Goal: Navigation & Orientation: Find specific page/section

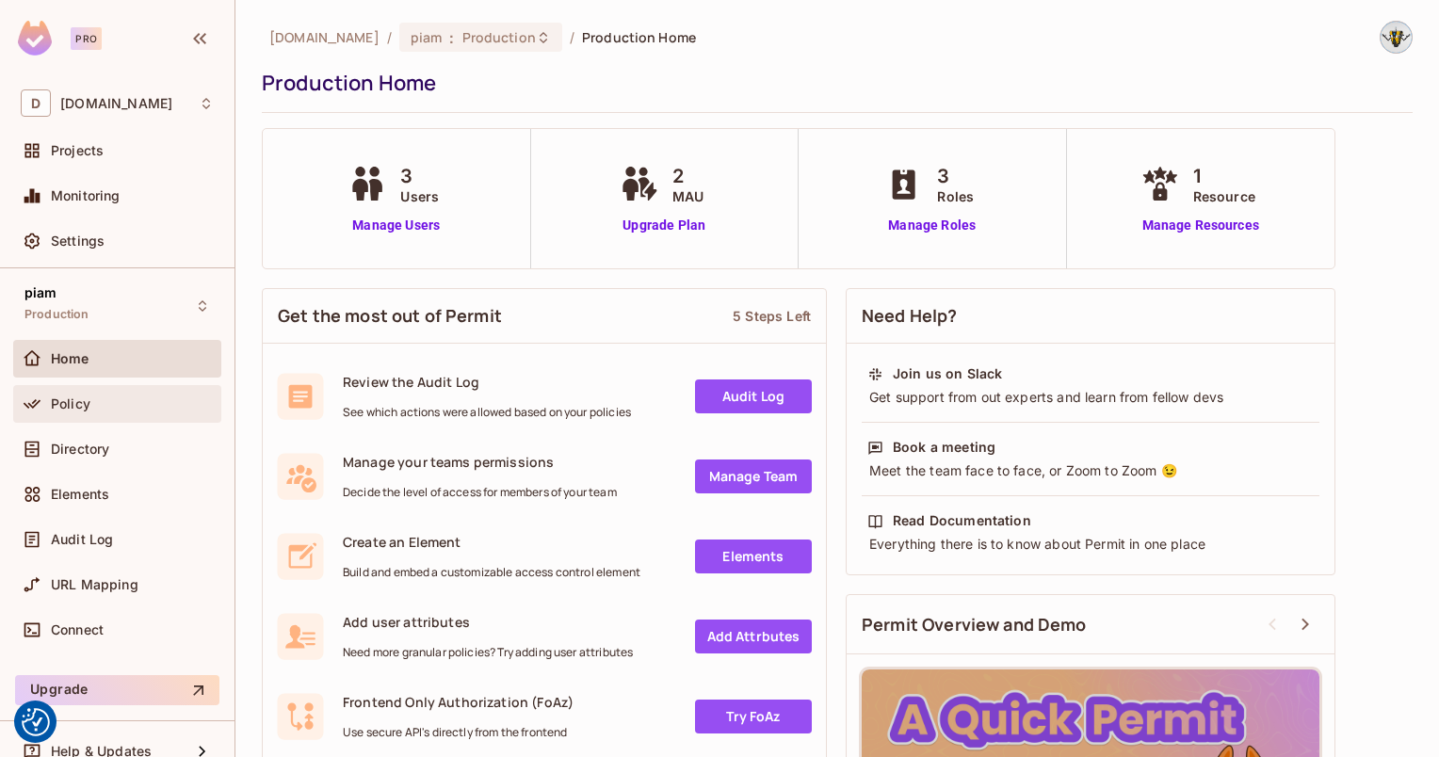
click at [70, 417] on div "Policy" at bounding box center [117, 404] width 208 height 38
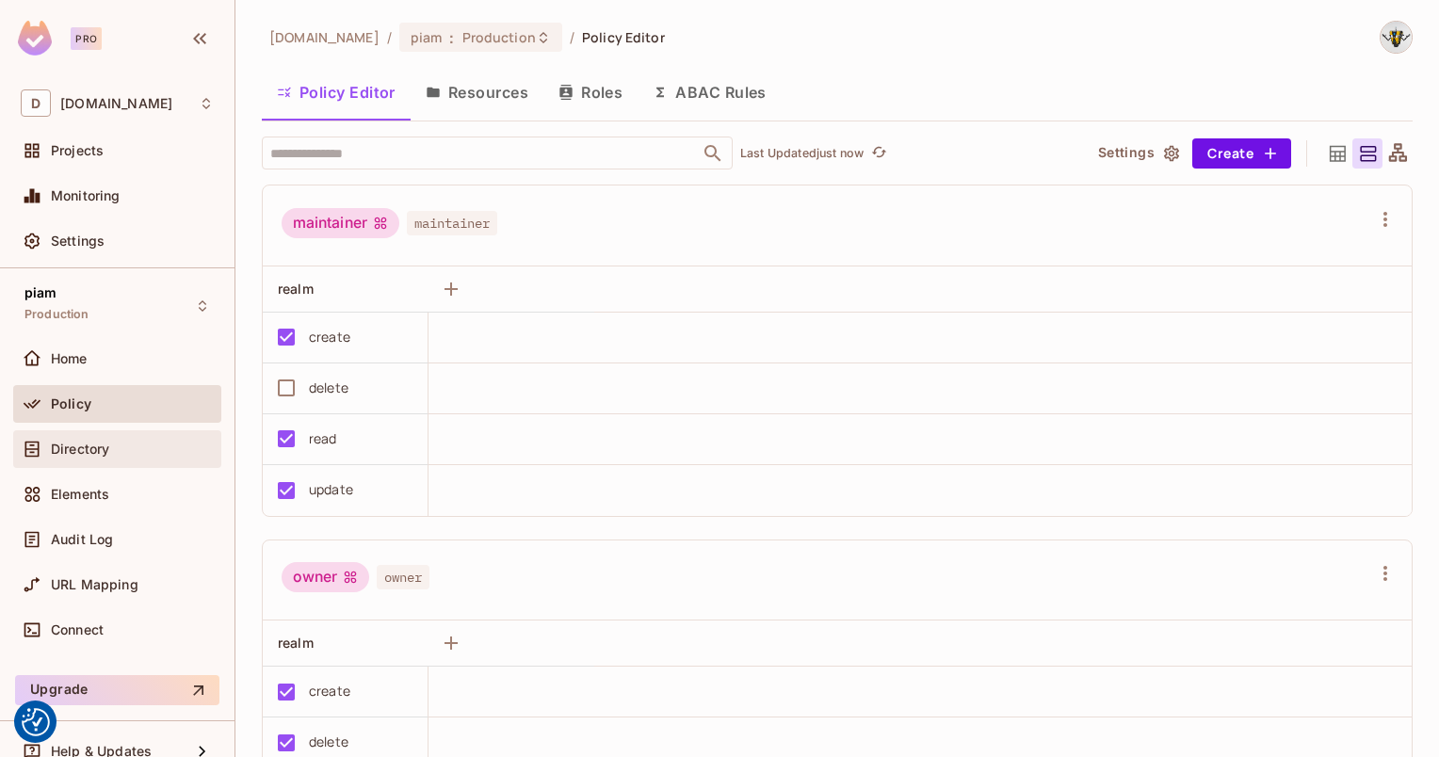
click at [138, 452] on div "Directory" at bounding box center [132, 449] width 163 height 15
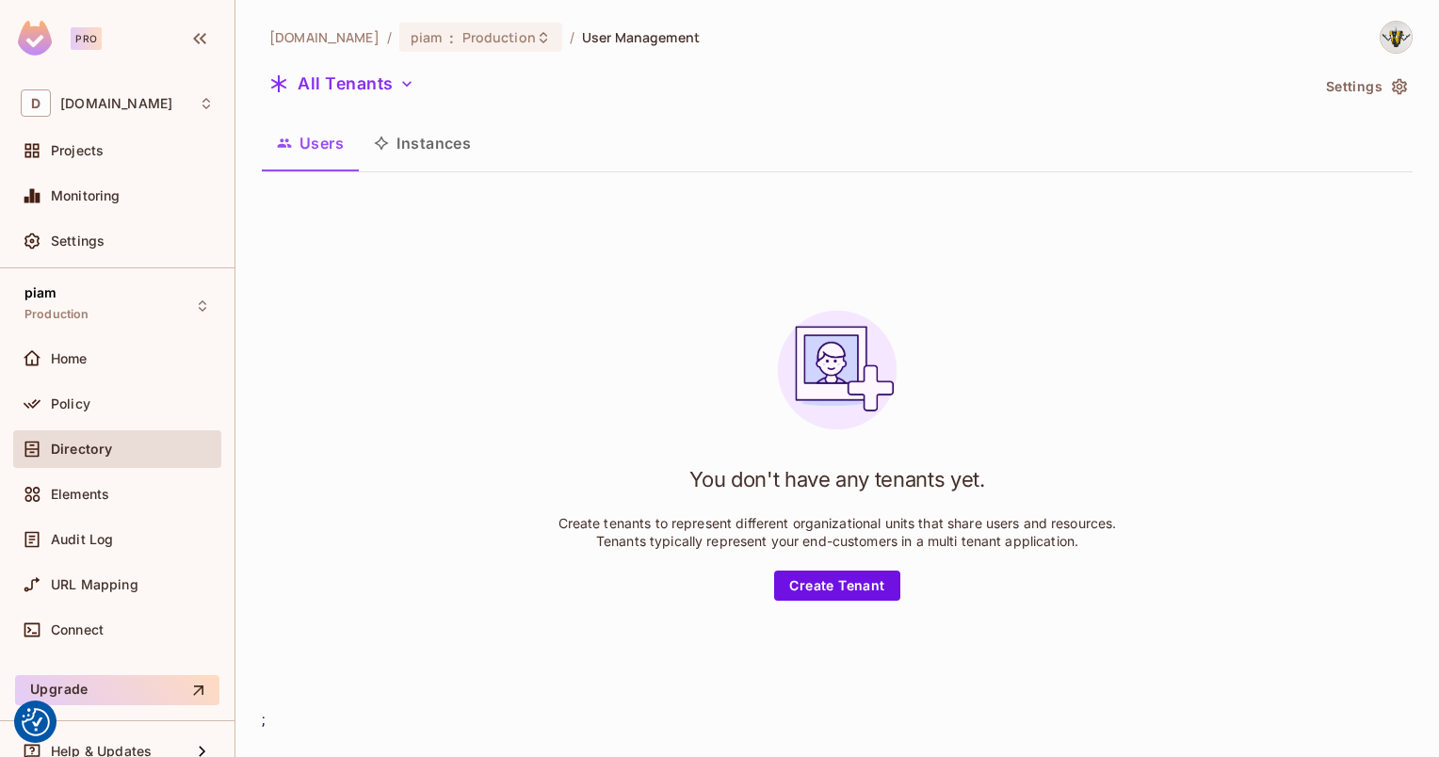
click at [349, 103] on div "All Tenants" at bounding box center [785, 87] width 1047 height 36
click at [344, 90] on button "All Tenants" at bounding box center [342, 84] width 160 height 30
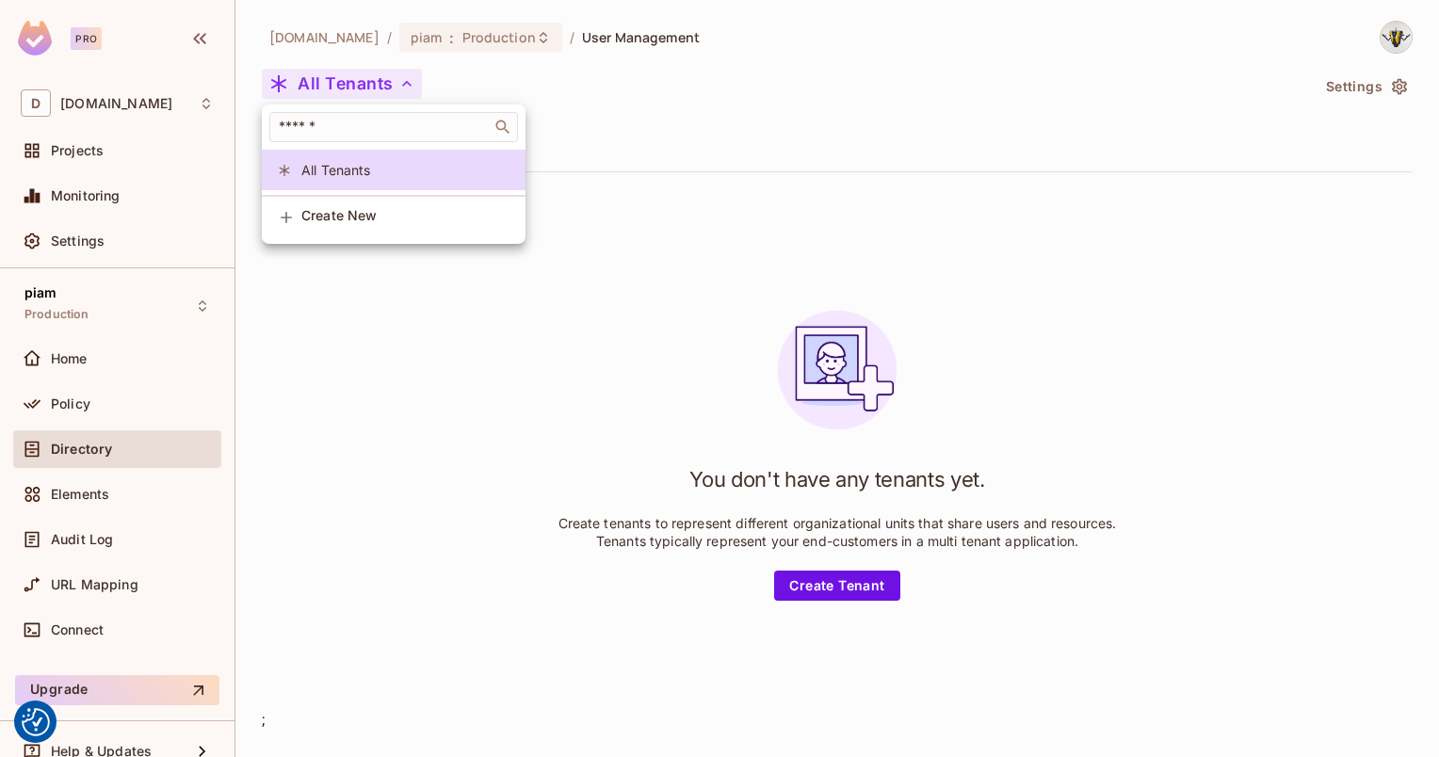
click at [344, 90] on div at bounding box center [719, 378] width 1439 height 757
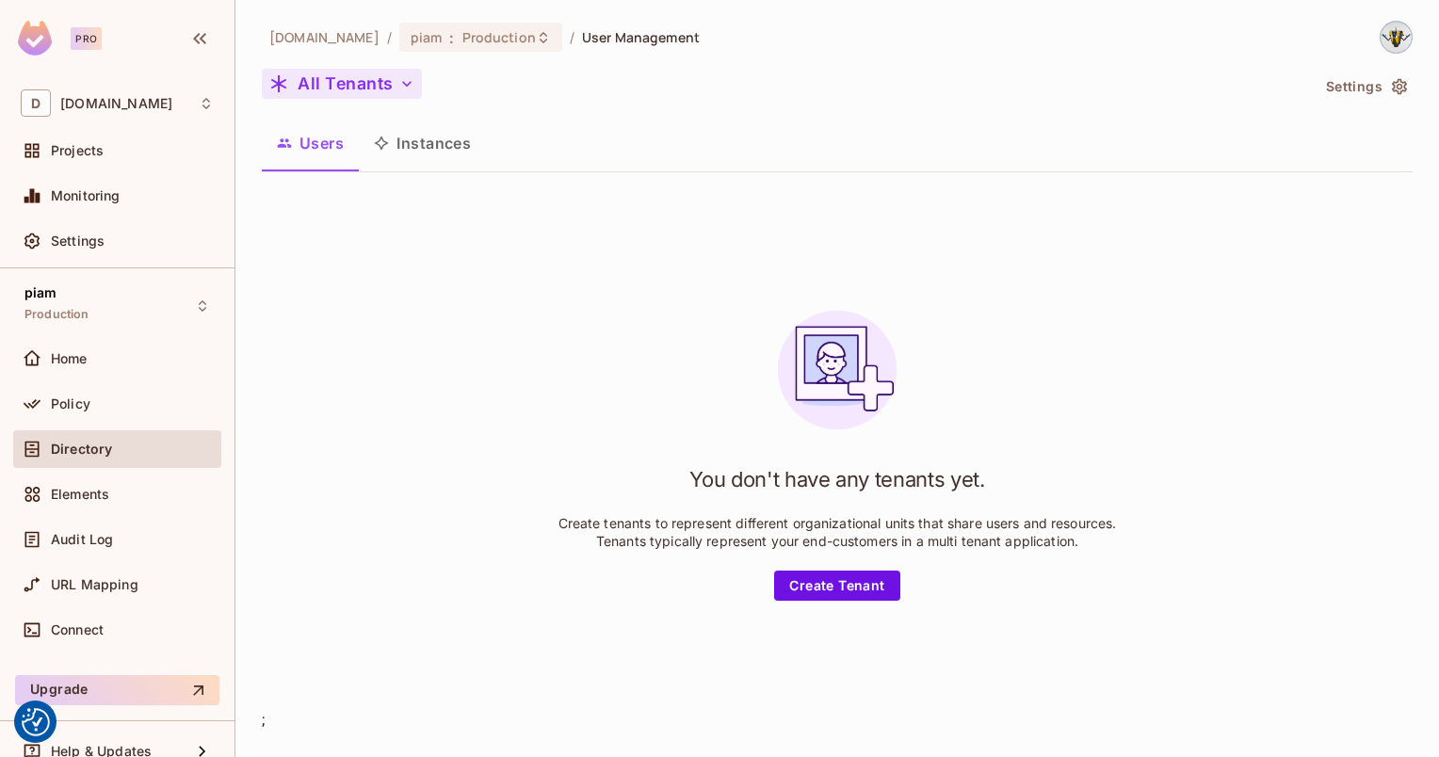
click at [320, 89] on button "All Tenants" at bounding box center [342, 84] width 160 height 30
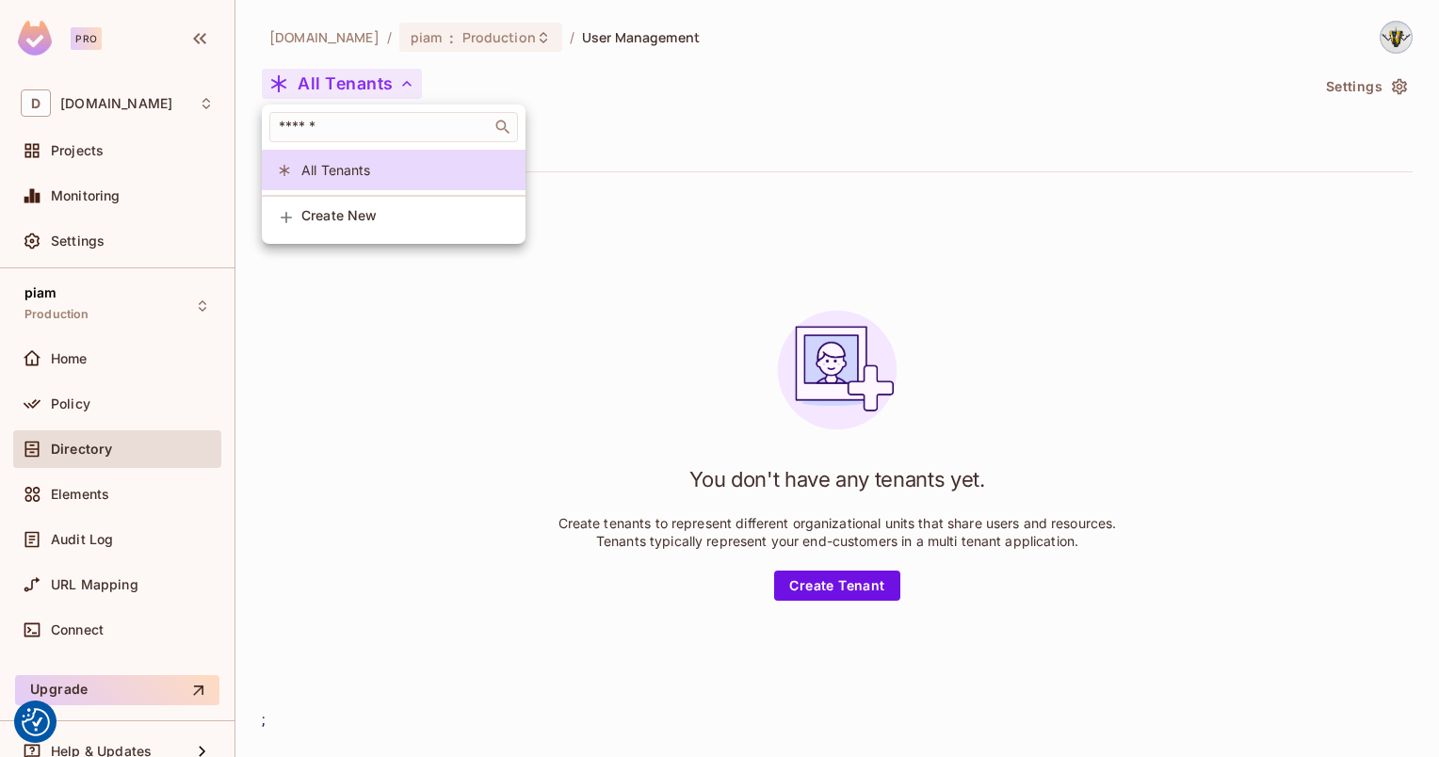
click at [320, 89] on div at bounding box center [719, 378] width 1439 height 757
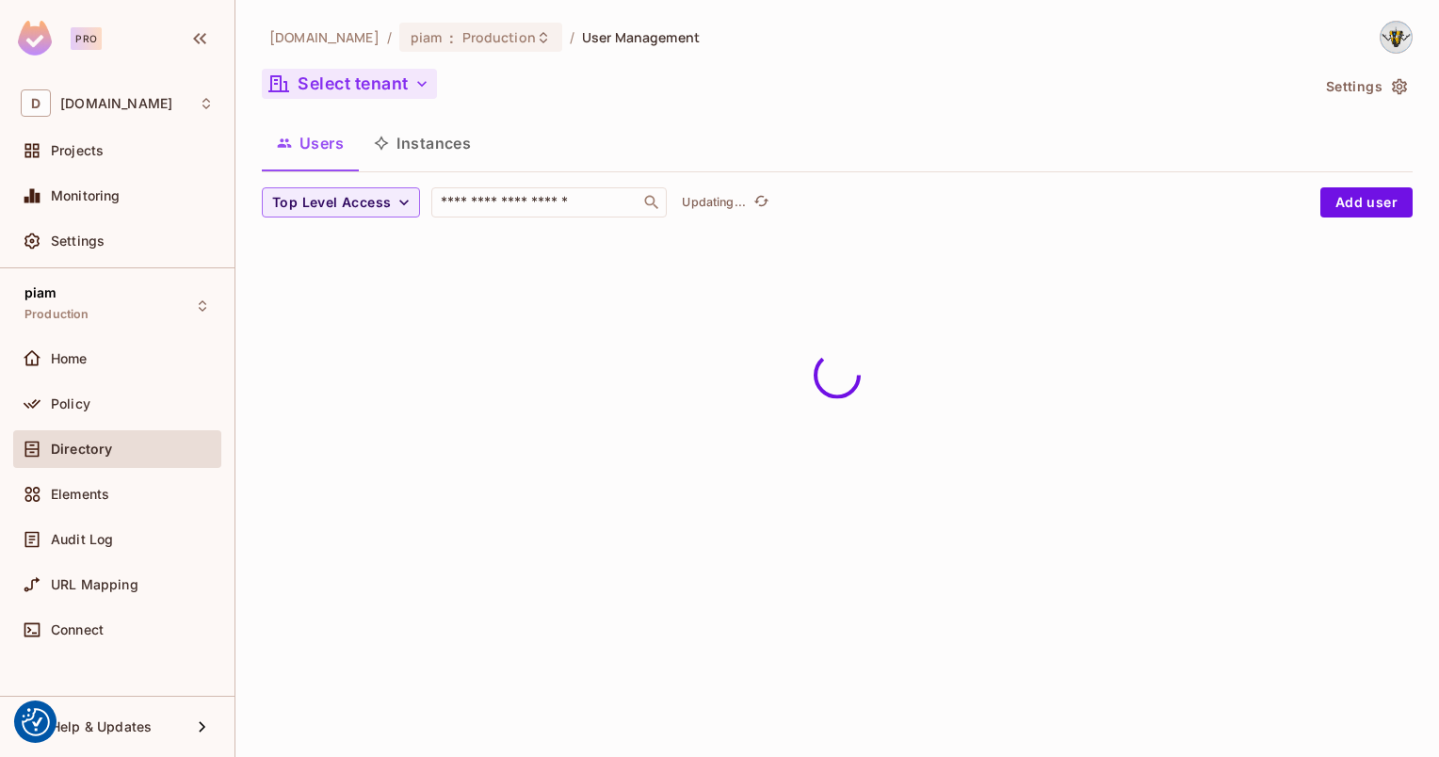
click at [302, 87] on button "Select tenant" at bounding box center [349, 84] width 175 height 30
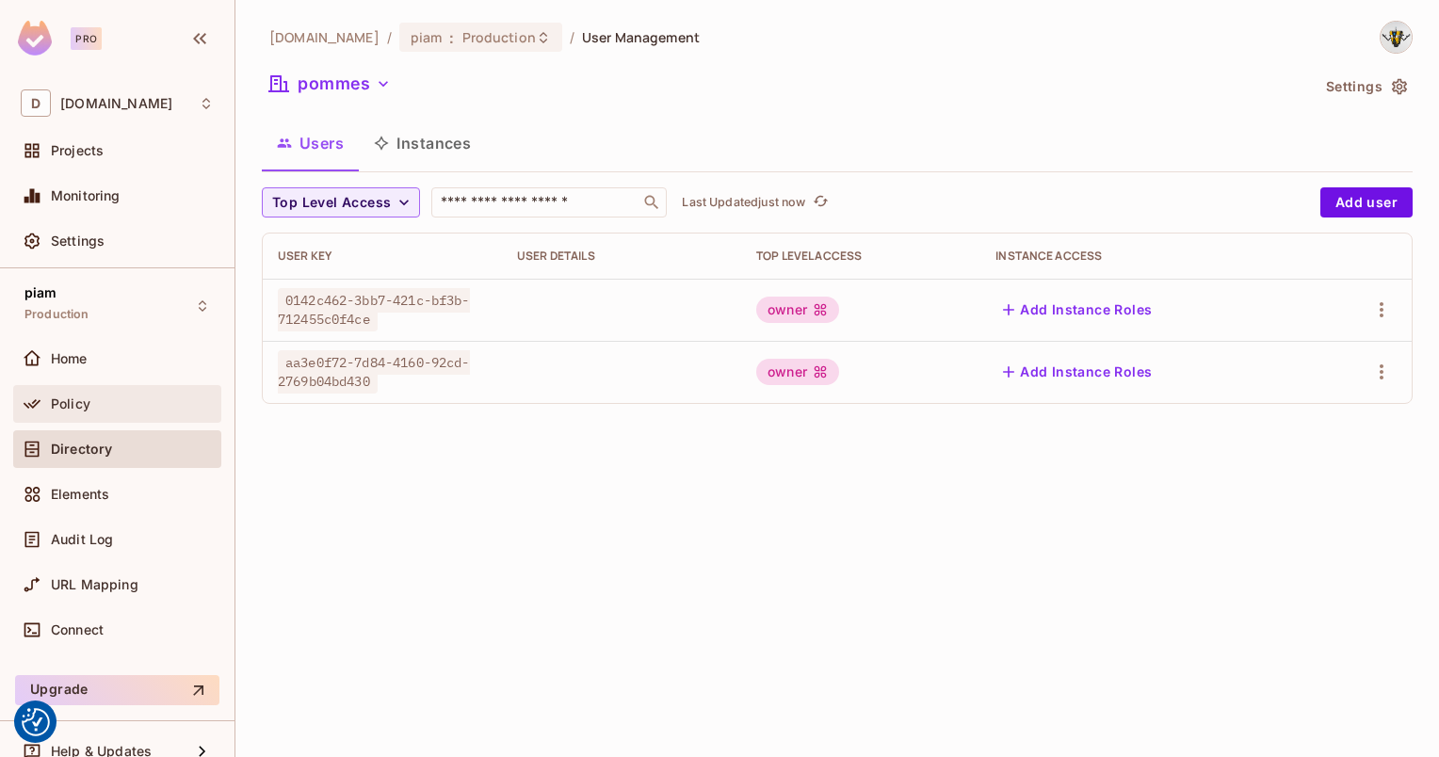
click at [69, 388] on div "Policy" at bounding box center [117, 404] width 208 height 38
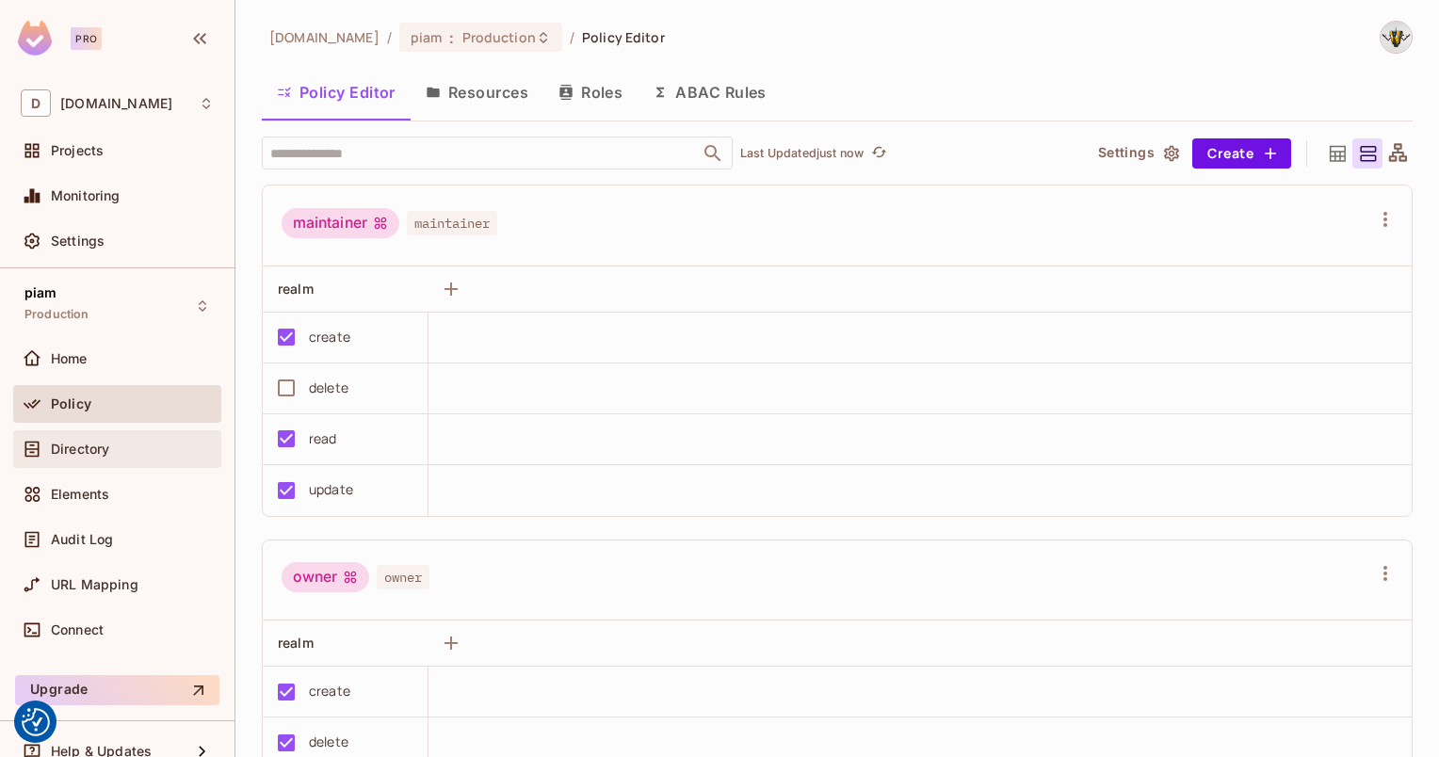
click at [90, 444] on span "Directory" at bounding box center [80, 449] width 58 height 15
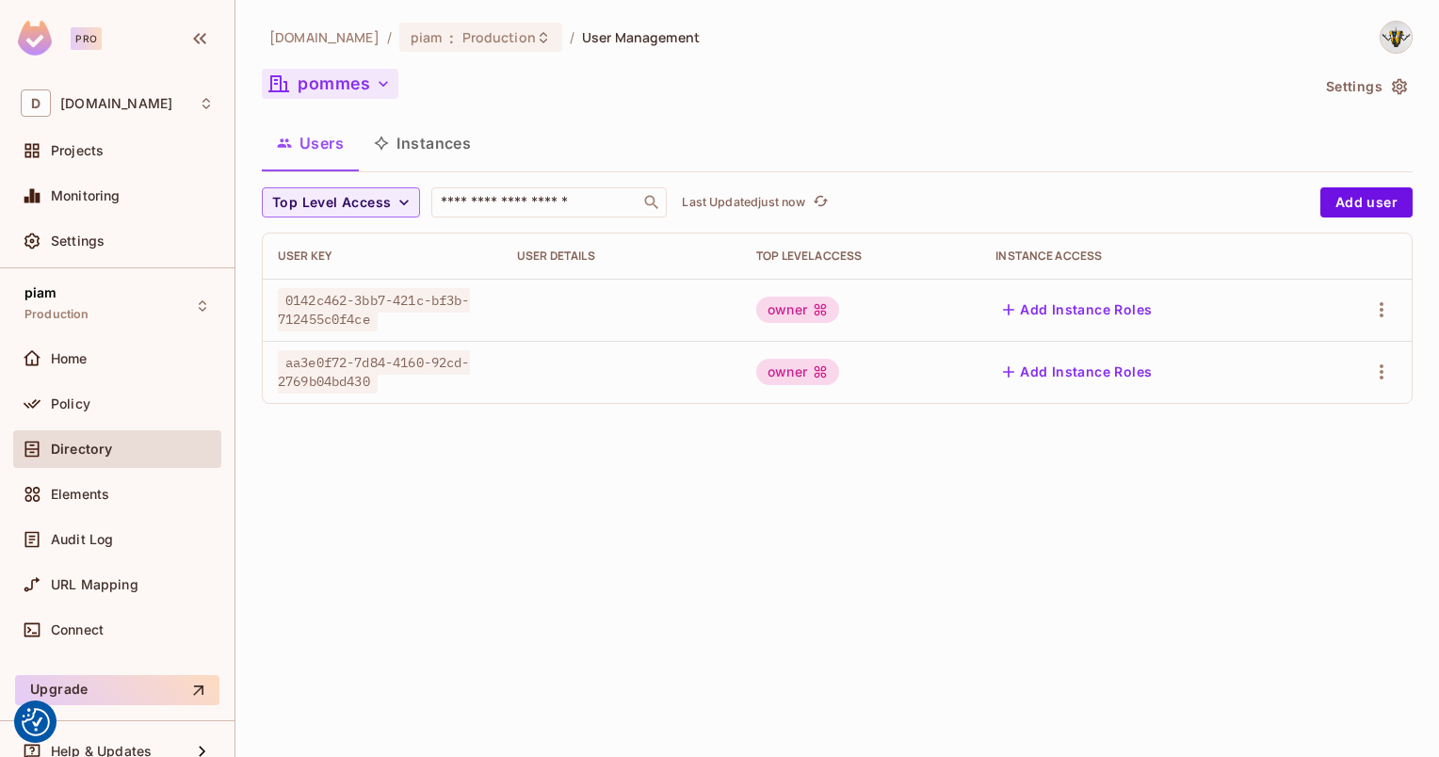
click at [332, 73] on button "pommes" at bounding box center [330, 84] width 137 height 30
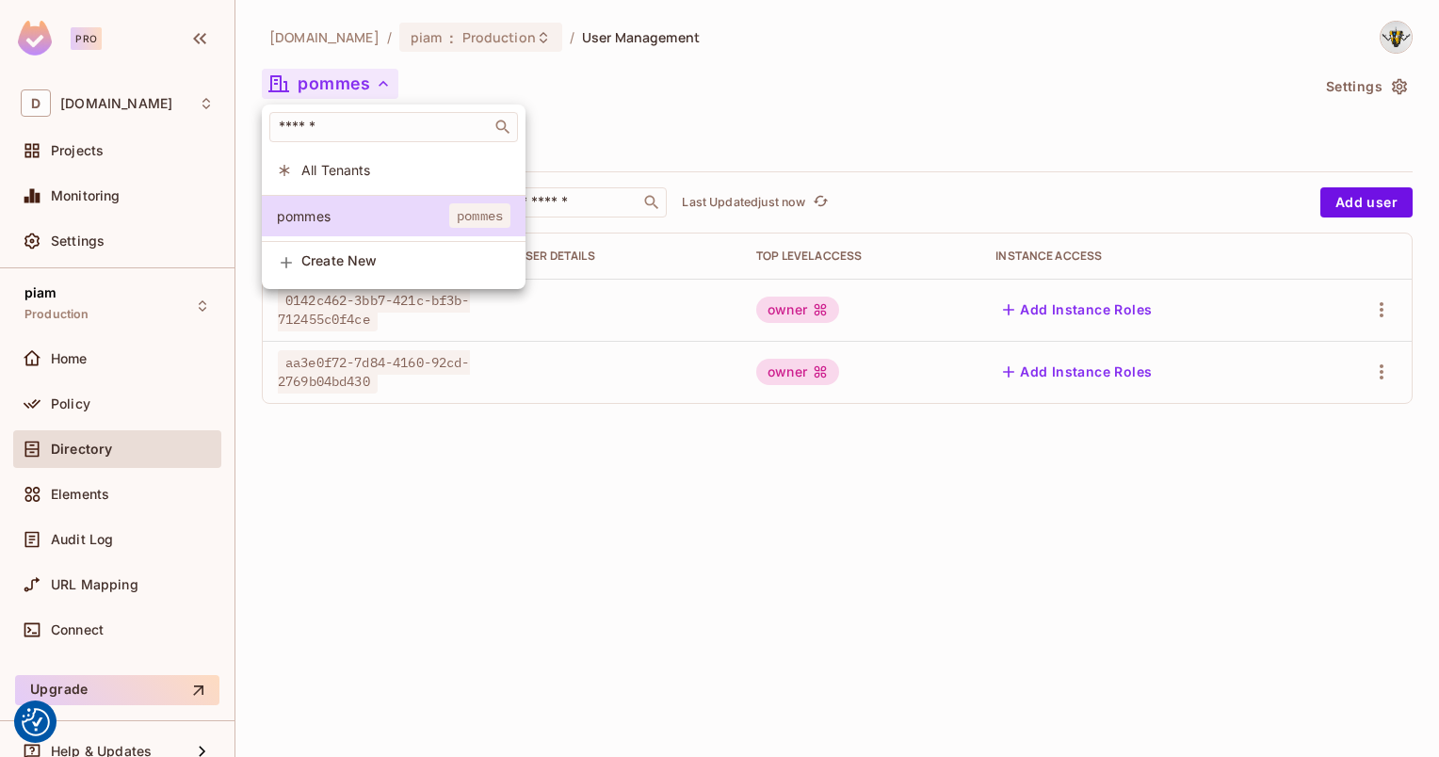
click at [332, 73] on div at bounding box center [719, 378] width 1439 height 757
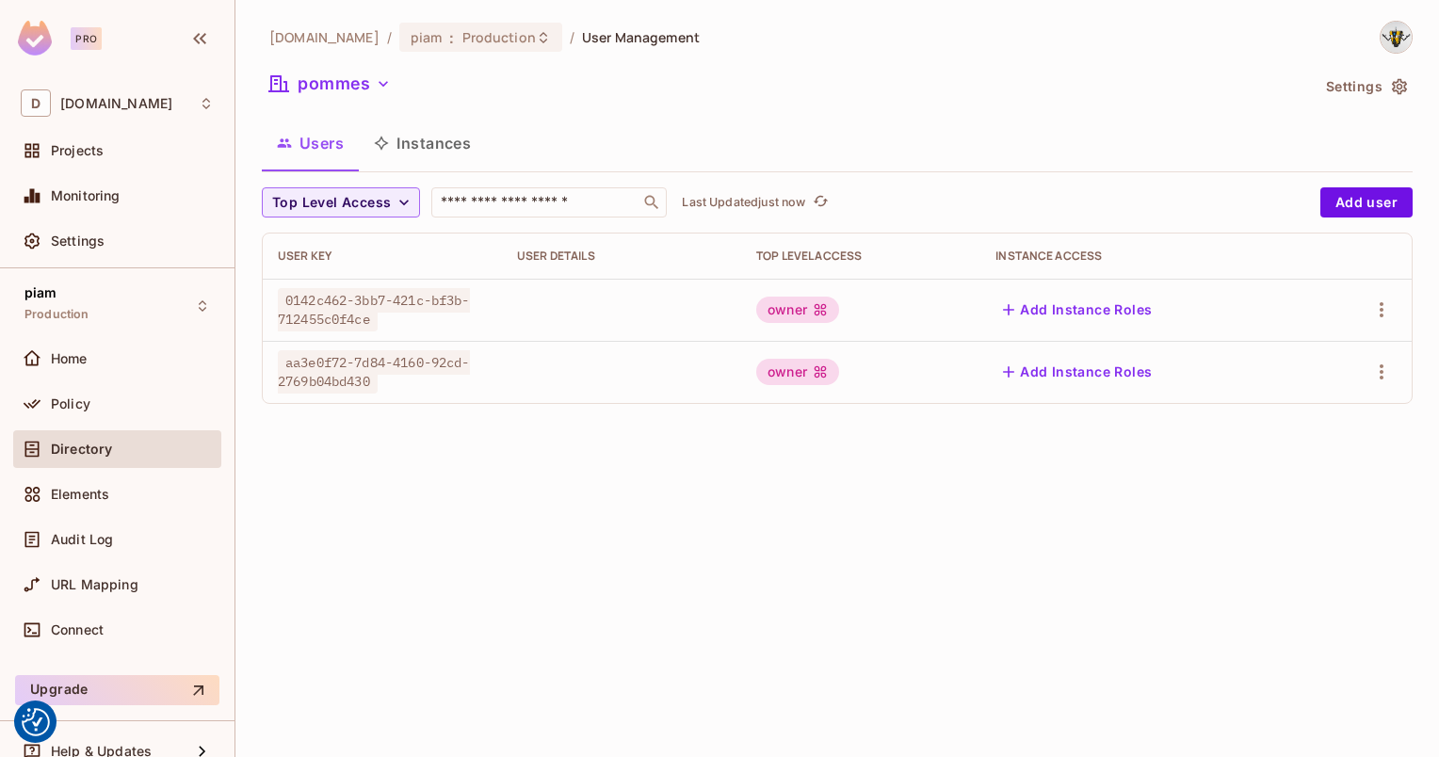
click at [404, 139] on button "Instances" at bounding box center [422, 143] width 127 height 47
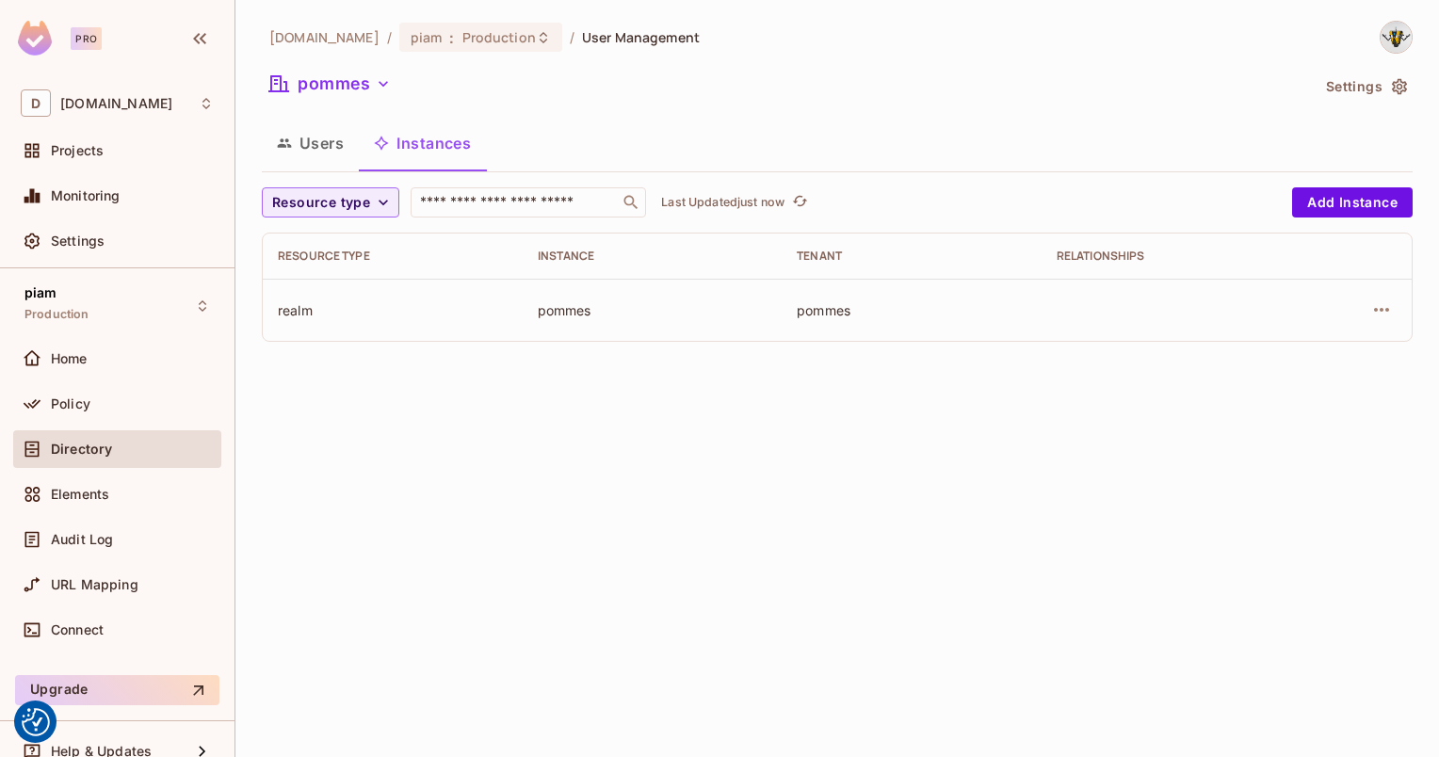
click at [313, 150] on button "Users" at bounding box center [310, 143] width 97 height 47
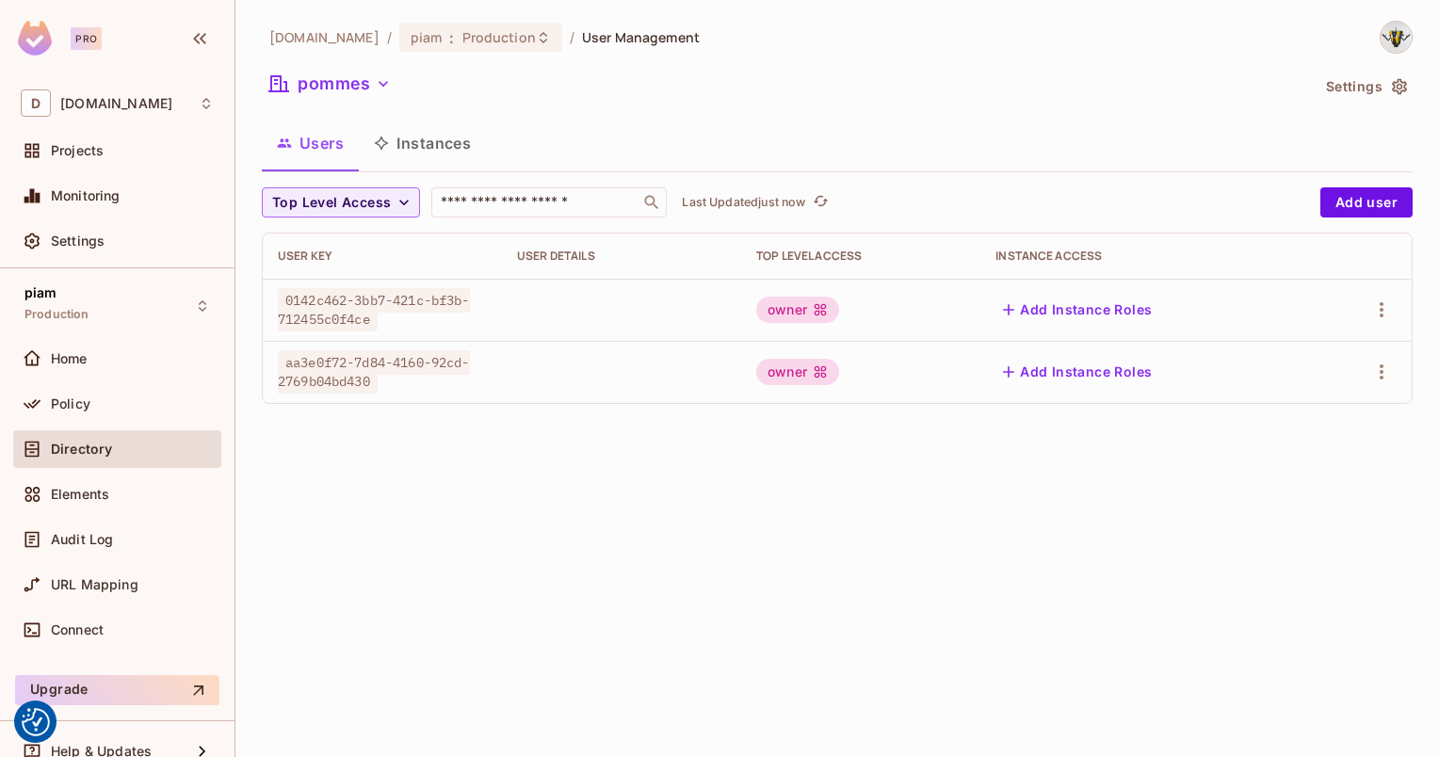
click at [673, 570] on div "datev.de / piam : Production / User Management pommes Settings Users Instances …" at bounding box center [837, 378] width 1204 height 757
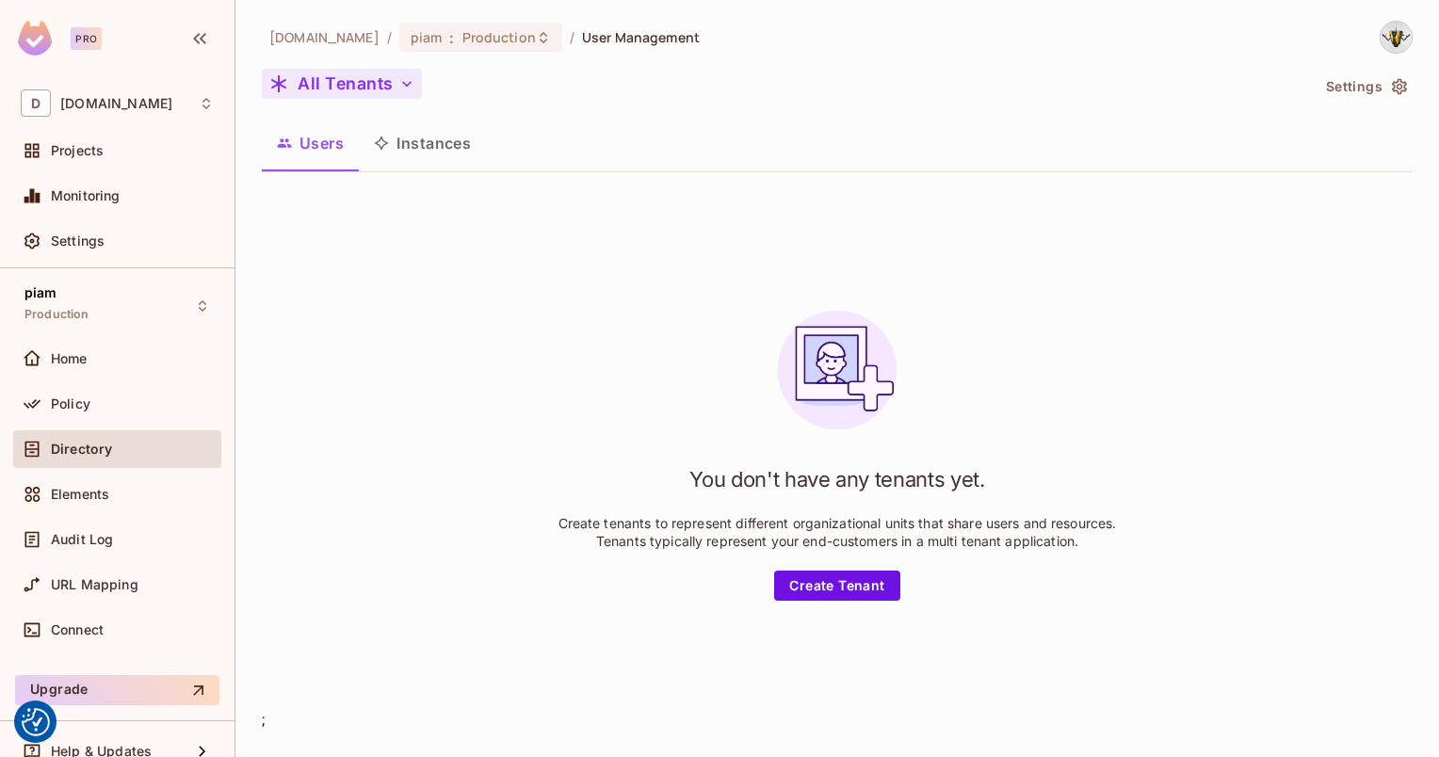
click at [358, 80] on button "All Tenants" at bounding box center [342, 84] width 160 height 30
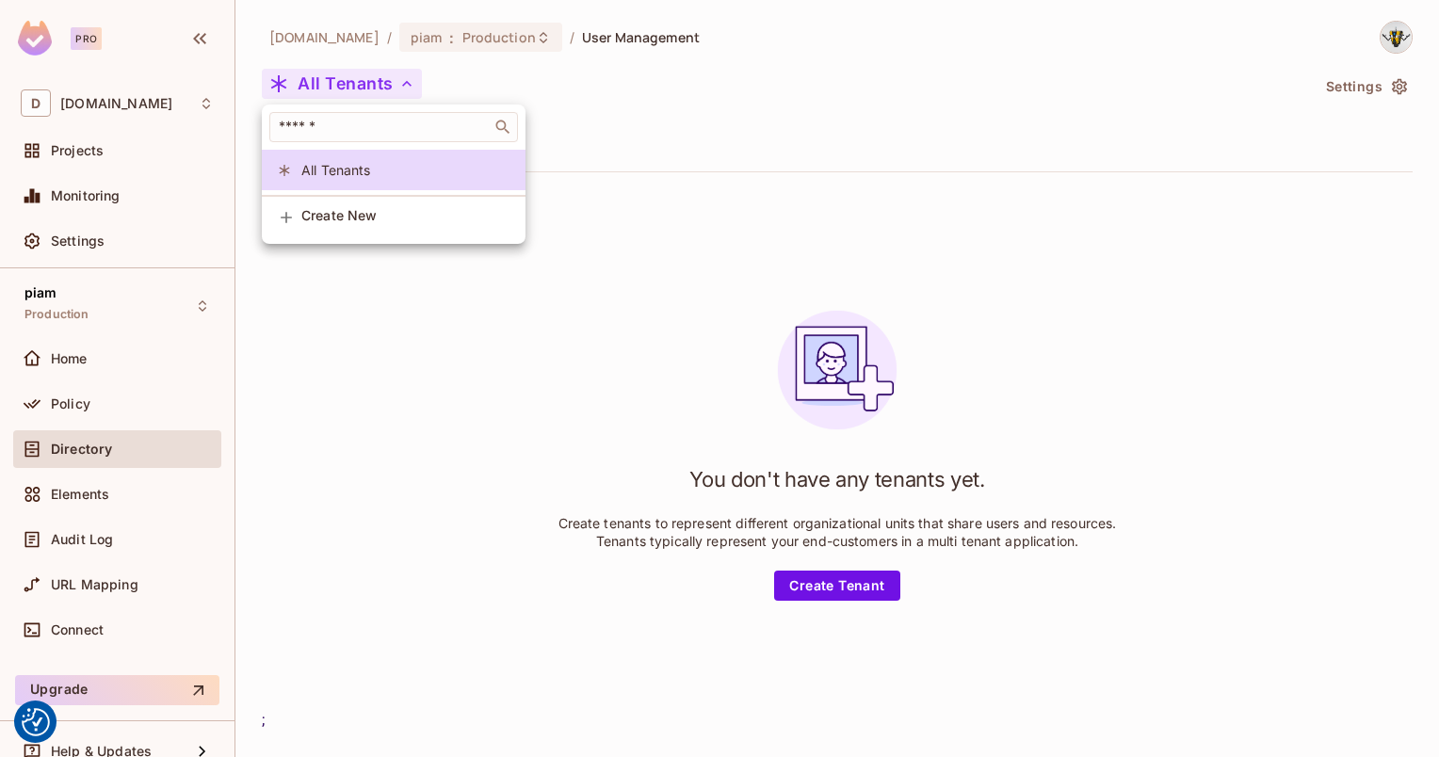
click at [331, 77] on div at bounding box center [719, 378] width 1439 height 757
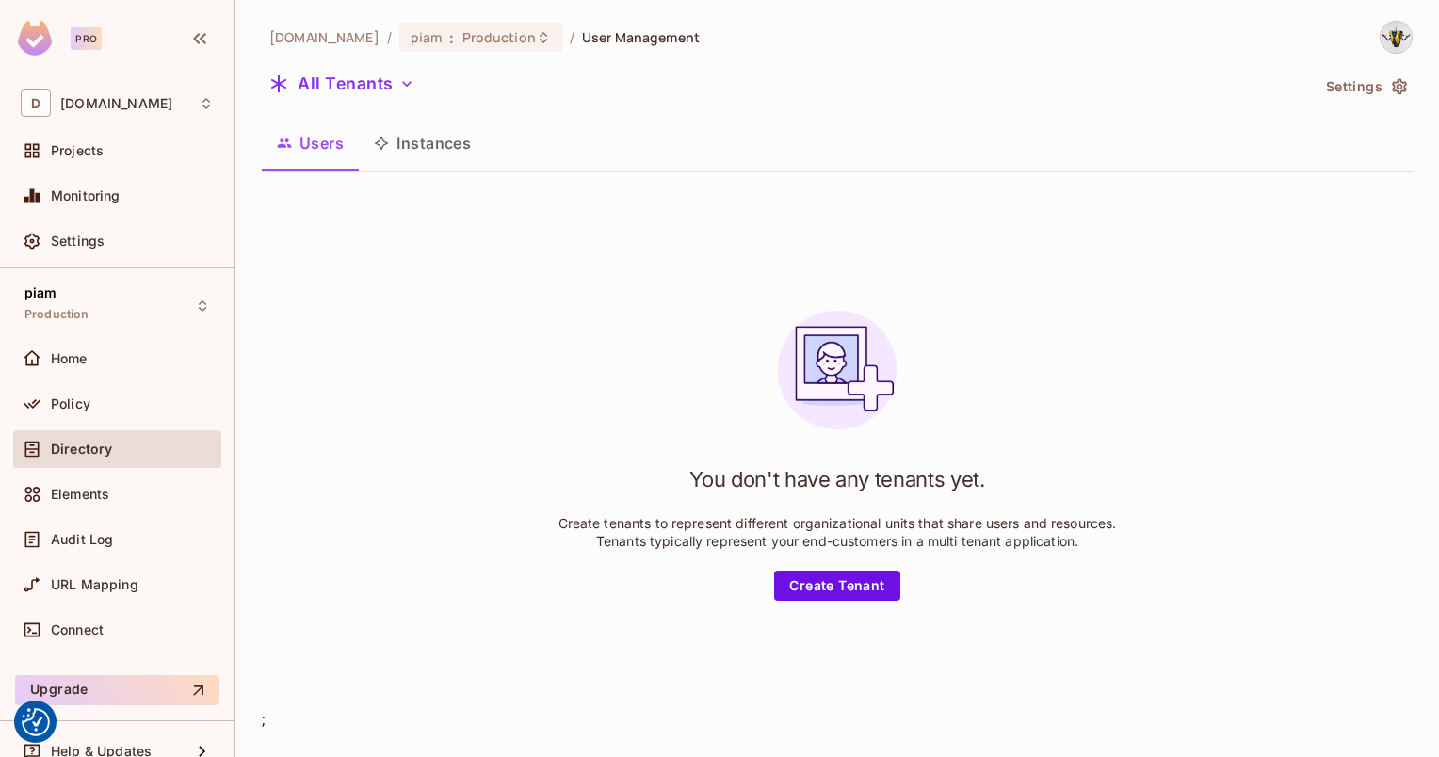
click at [486, 361] on div "You don't have any tenants yet. Create tenants to represent different organizat…" at bounding box center [837, 448] width 1151 height 522
